Goal: Task Accomplishment & Management: Use online tool/utility

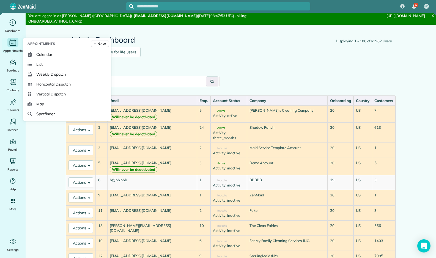
click at [12, 42] on icon "Main" at bounding box center [13, 42] width 9 height 8
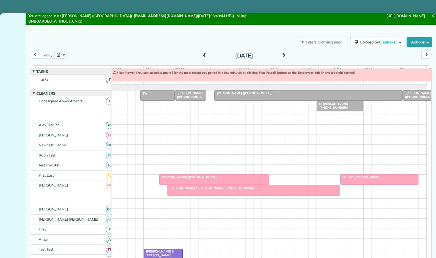
scroll to position [6, 0]
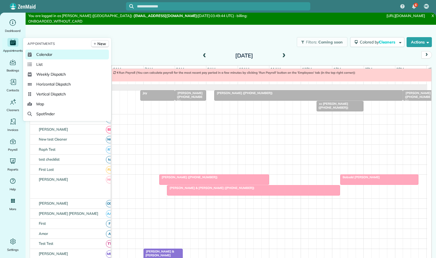
click at [48, 59] on link "Calendar" at bounding box center [67, 55] width 84 height 10
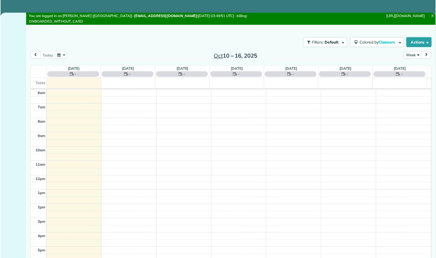
scroll to position [15, 0]
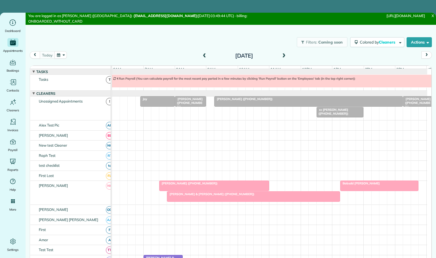
scroll to position [6, 0]
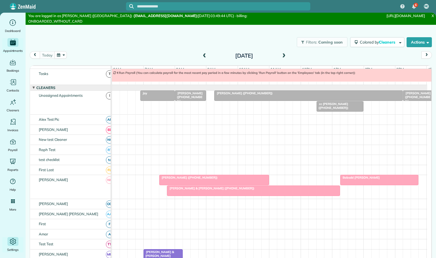
click at [12, 241] on icon "Main" at bounding box center [13, 241] width 2 height 2
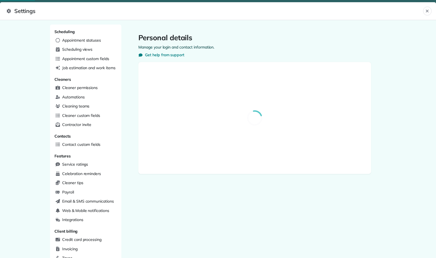
select select "**"
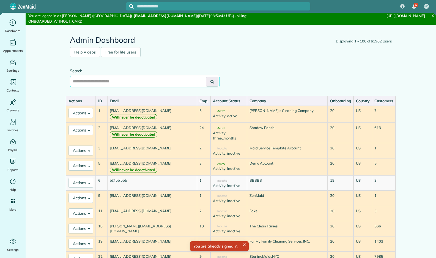
click at [111, 78] on input "text" at bounding box center [145, 82] width 150 height 12
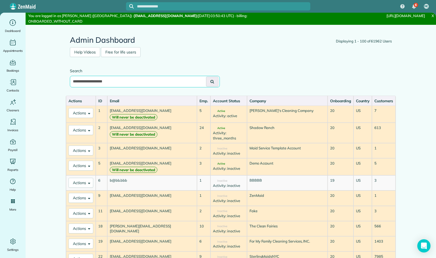
type input "**********"
click at [206, 77] on button at bounding box center [212, 82] width 12 height 10
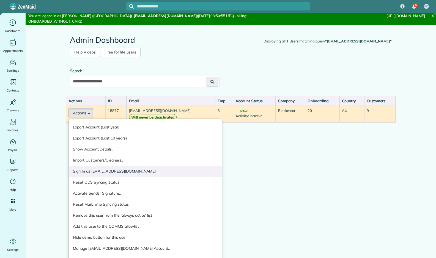
click at [88, 165] on link "Sign In as [EMAIL_ADDRESS][DOMAIN_NAME]" at bounding box center [145, 170] width 153 height 11
